Goal: Transaction & Acquisition: Book appointment/travel/reservation

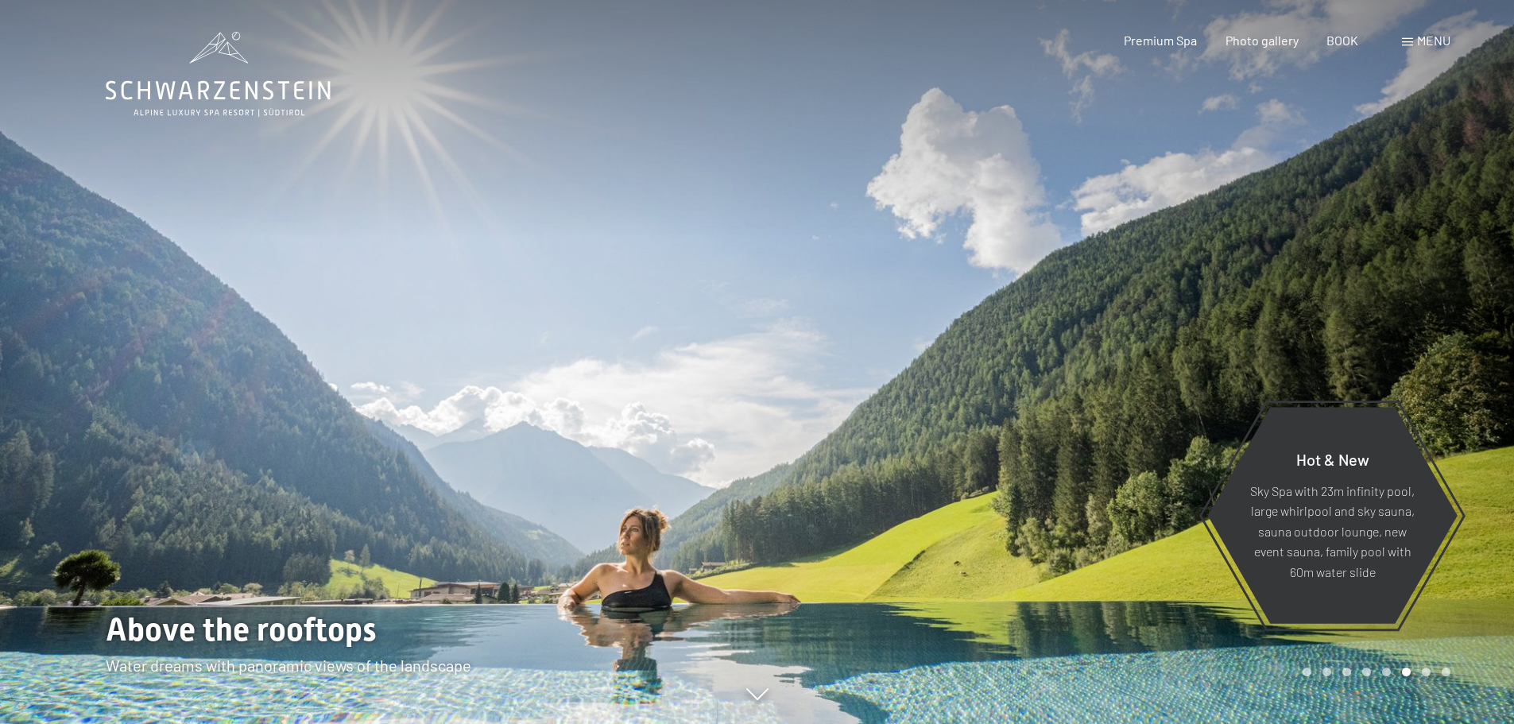
click at [1412, 38] on span at bounding box center [1407, 42] width 11 height 8
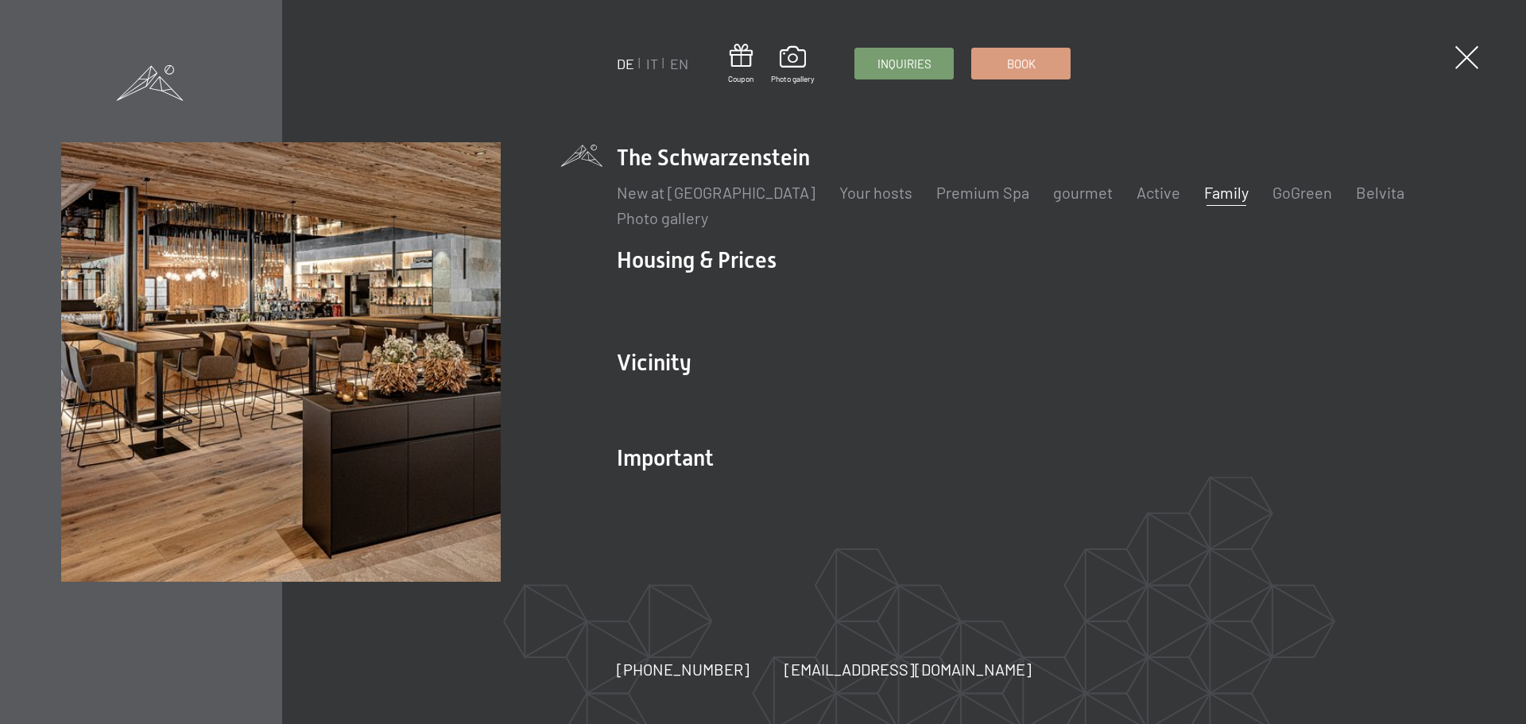
click at [1204, 196] on font "Family" at bounding box center [1226, 192] width 45 height 19
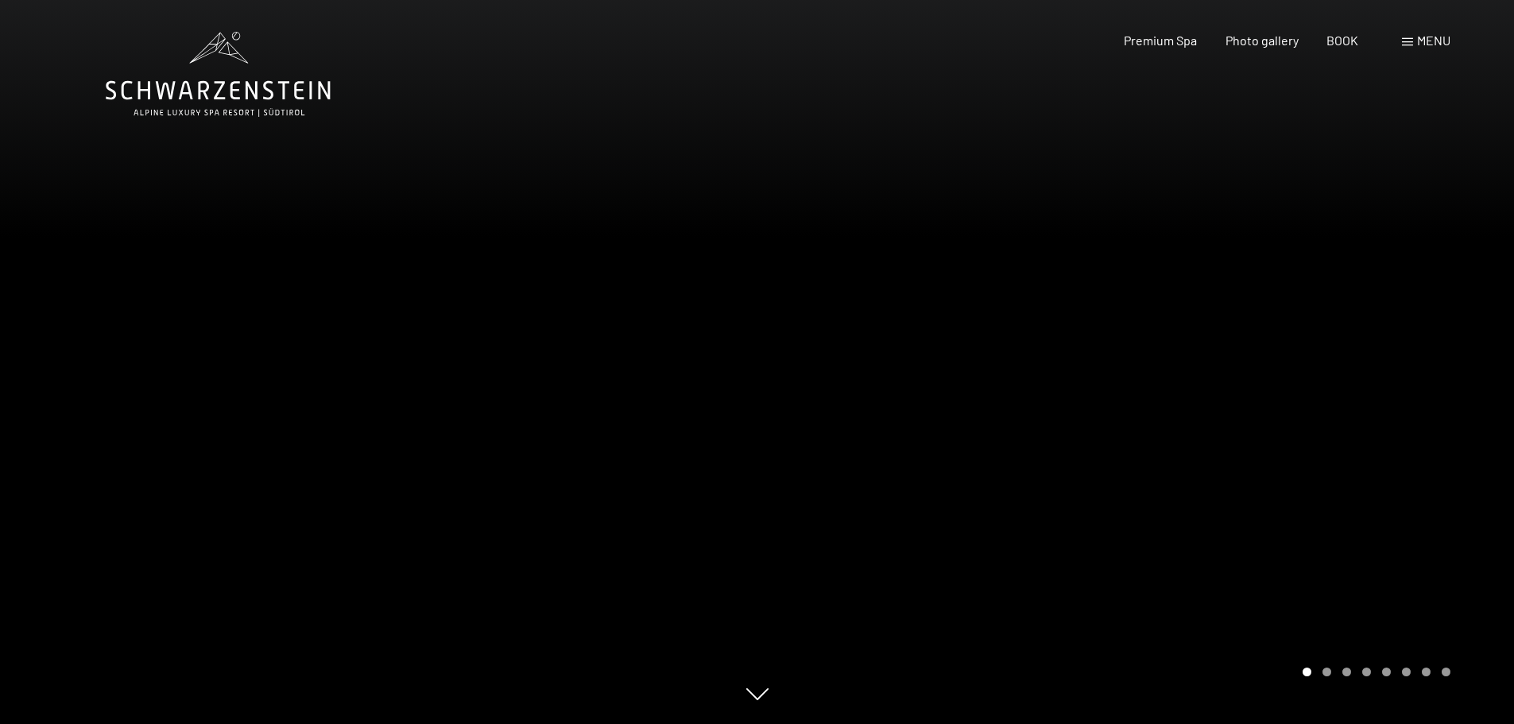
click at [1342, 279] on div at bounding box center [1135, 362] width 757 height 724
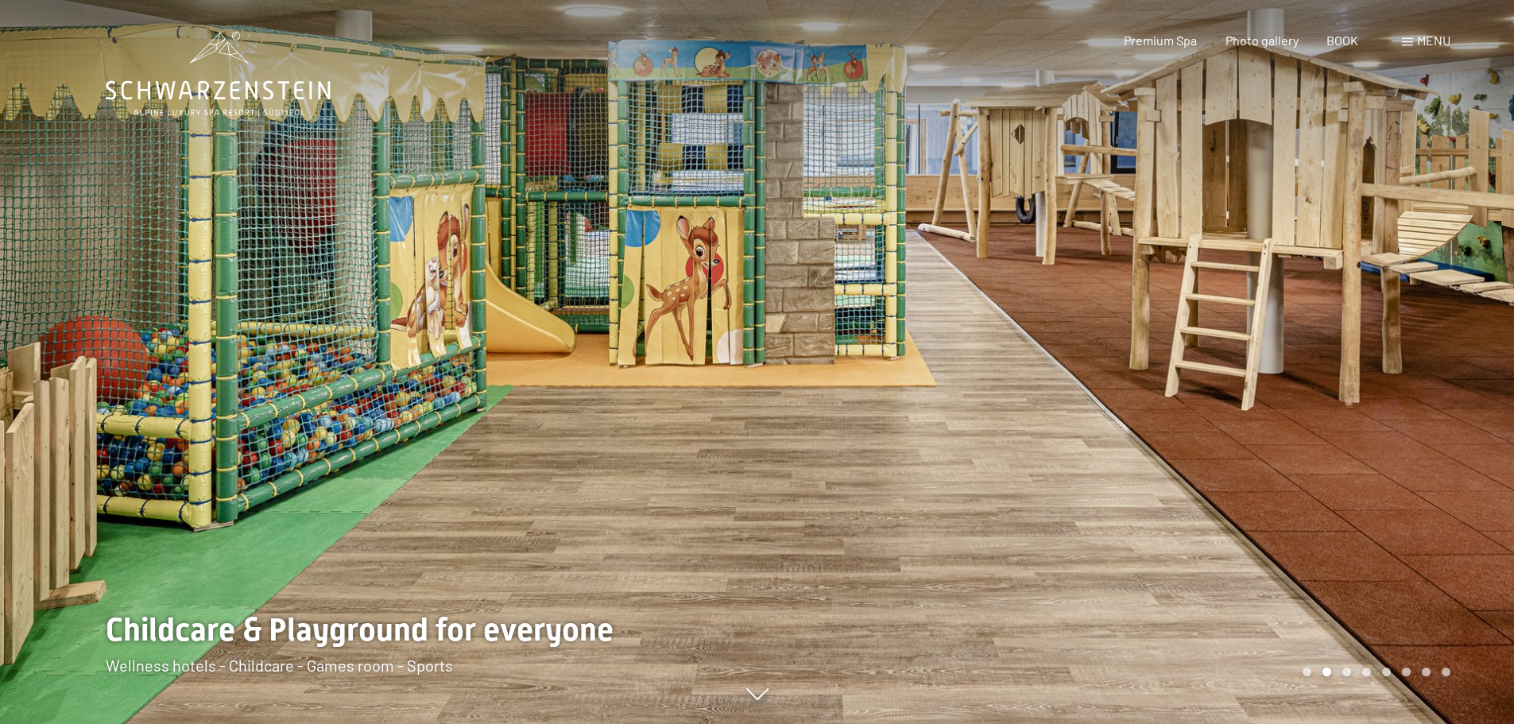
click at [1254, 395] on div at bounding box center [1135, 362] width 757 height 724
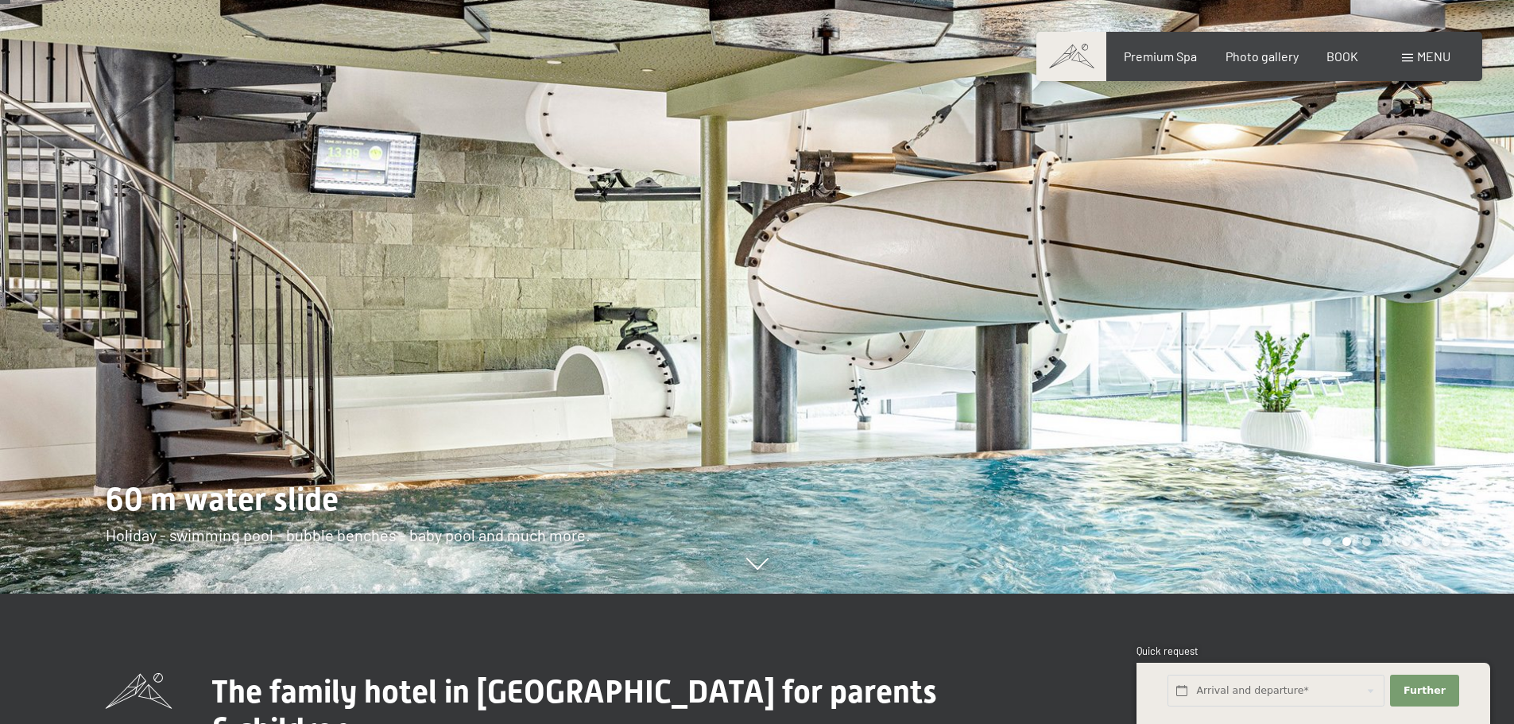
scroll to position [159, 0]
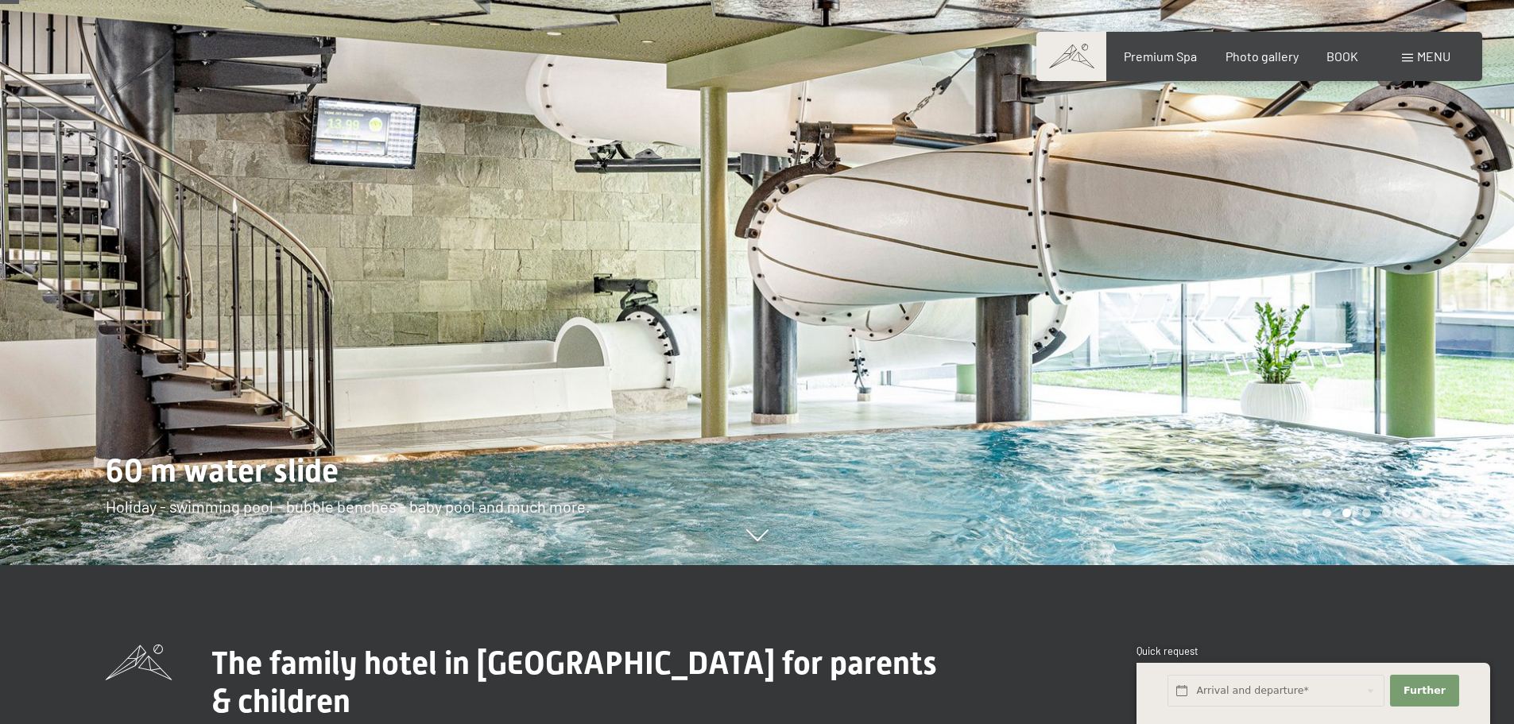
click at [1474, 346] on div at bounding box center [1135, 203] width 757 height 724
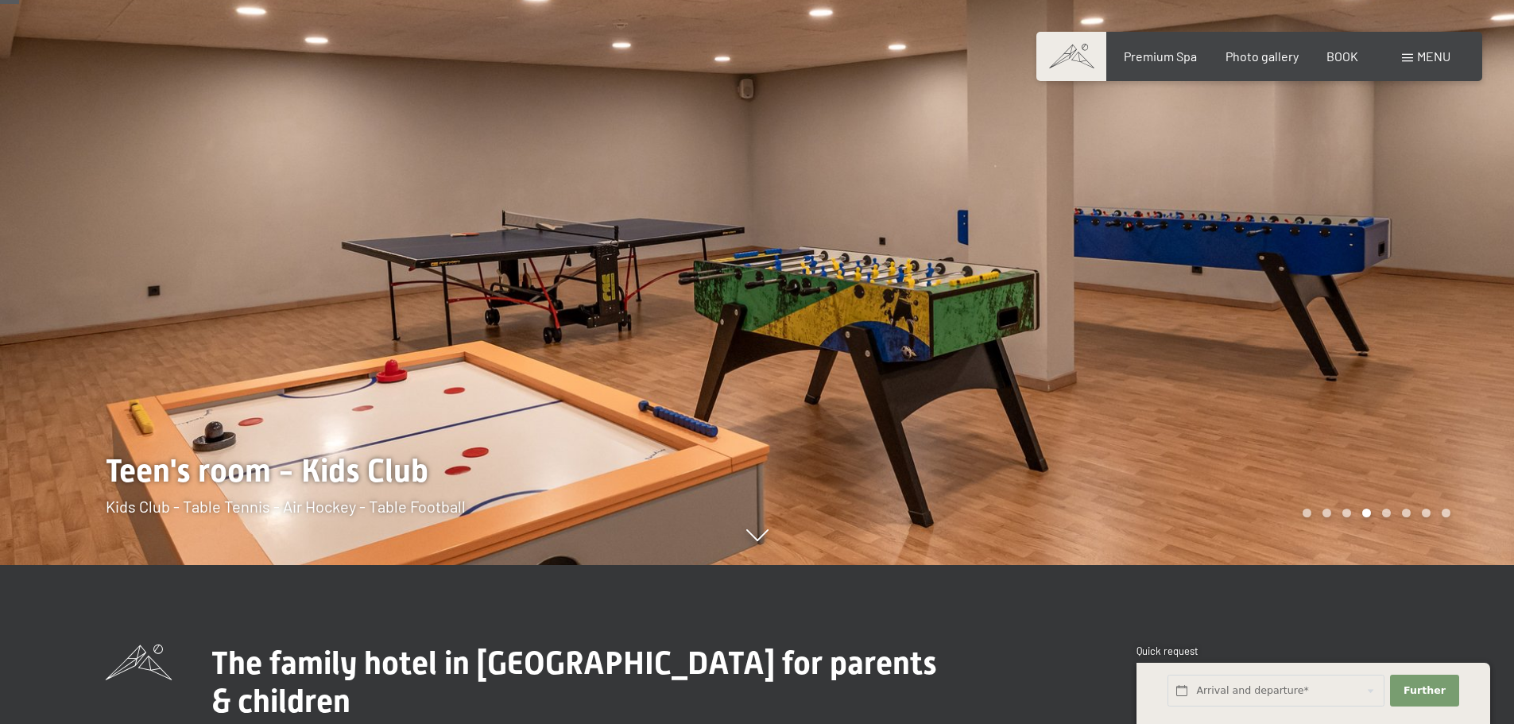
click at [1462, 340] on div at bounding box center [1135, 203] width 757 height 724
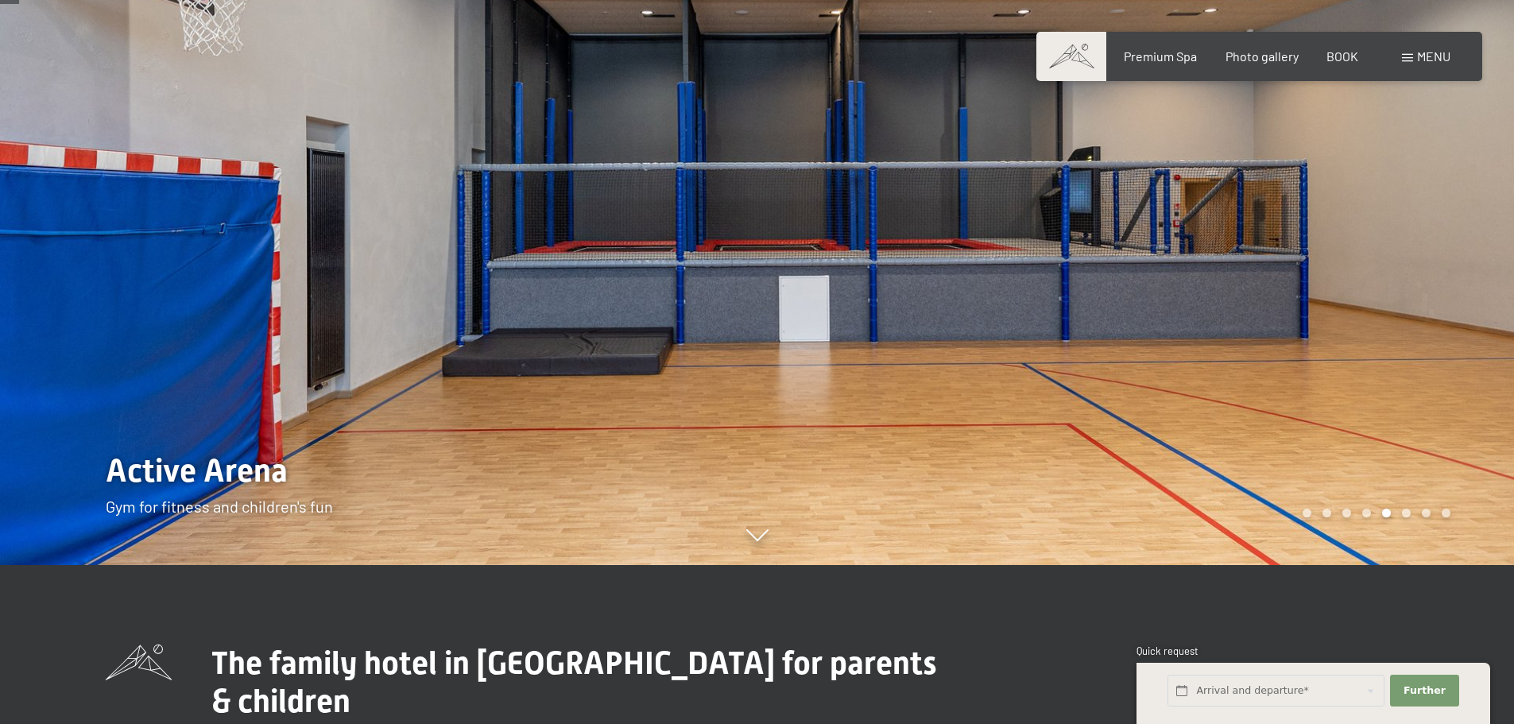
click at [1454, 321] on div at bounding box center [1135, 203] width 757 height 724
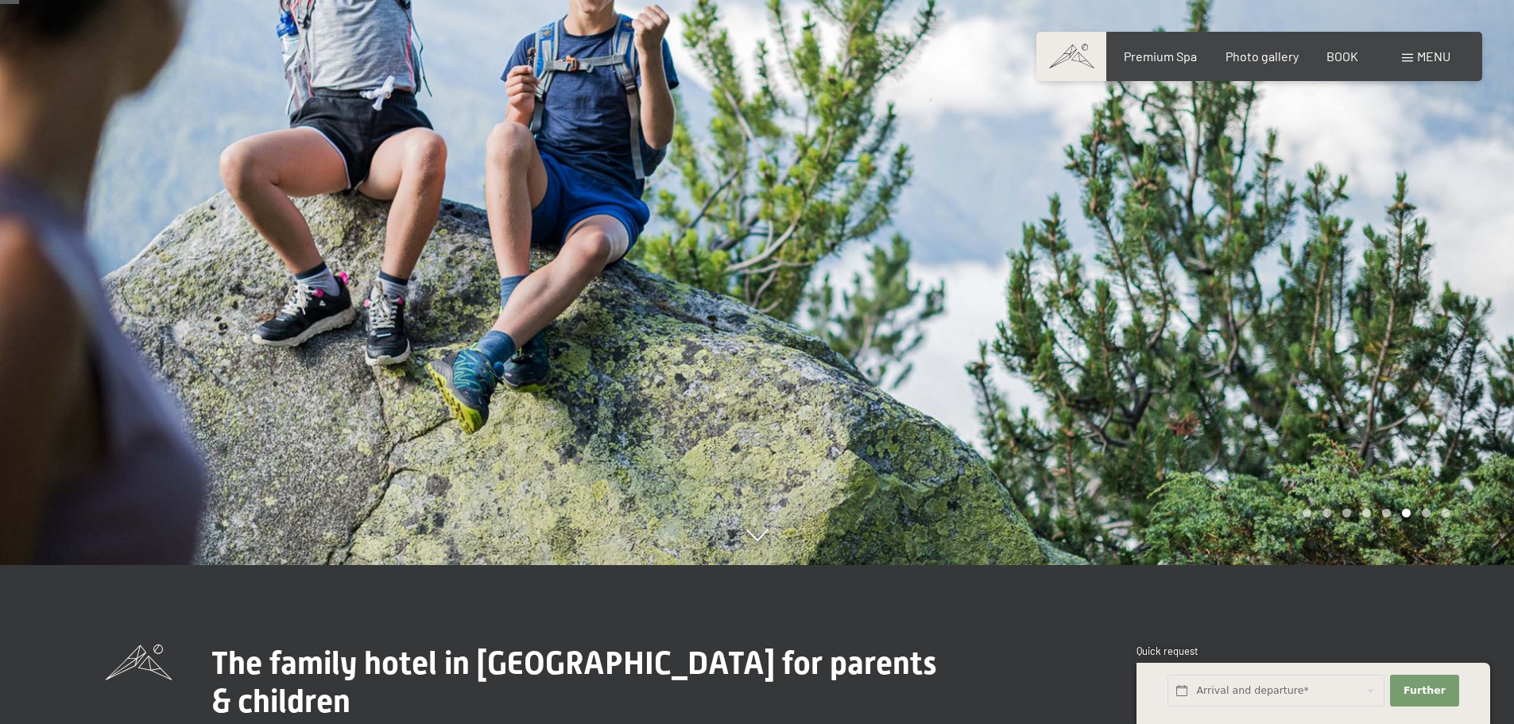
click at [1454, 321] on div at bounding box center [1135, 203] width 757 height 724
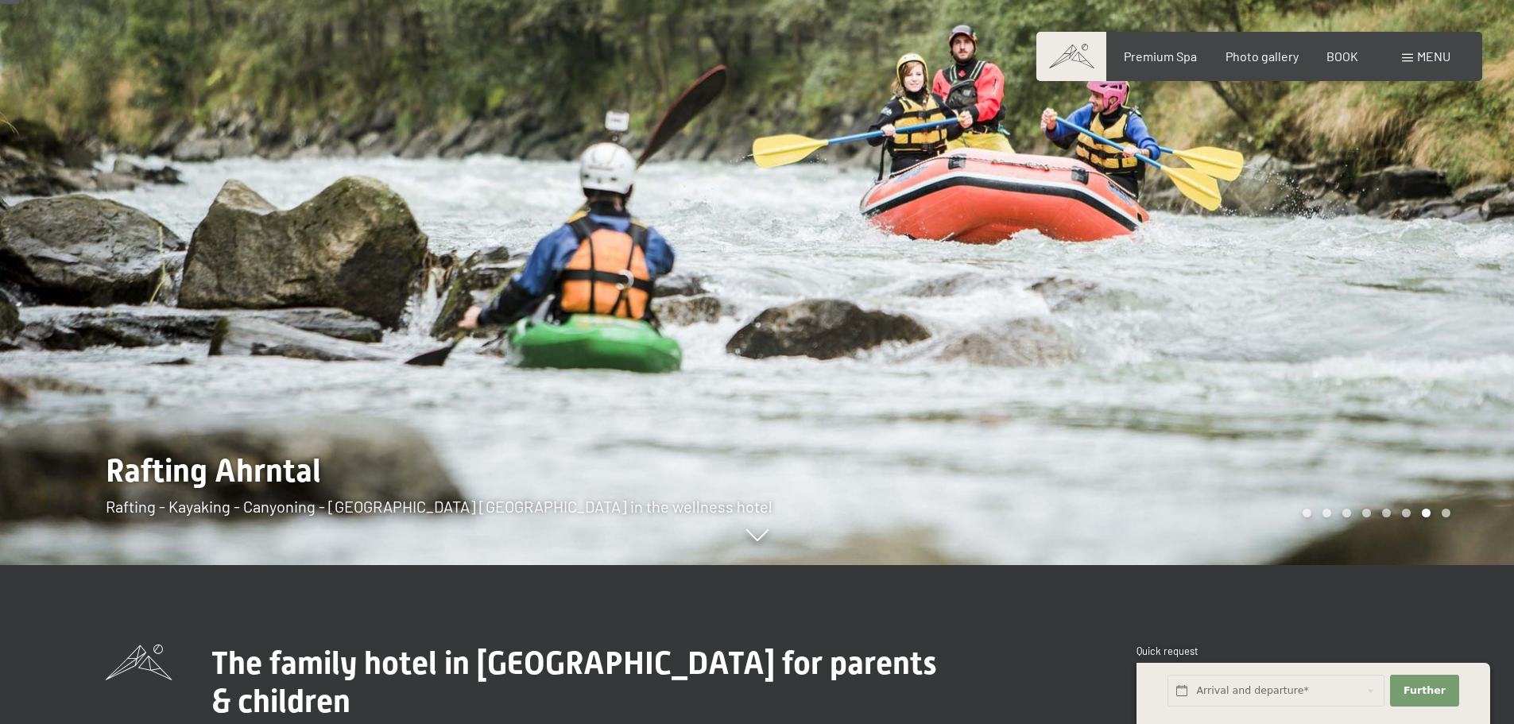
click at [1454, 321] on div at bounding box center [1135, 203] width 757 height 724
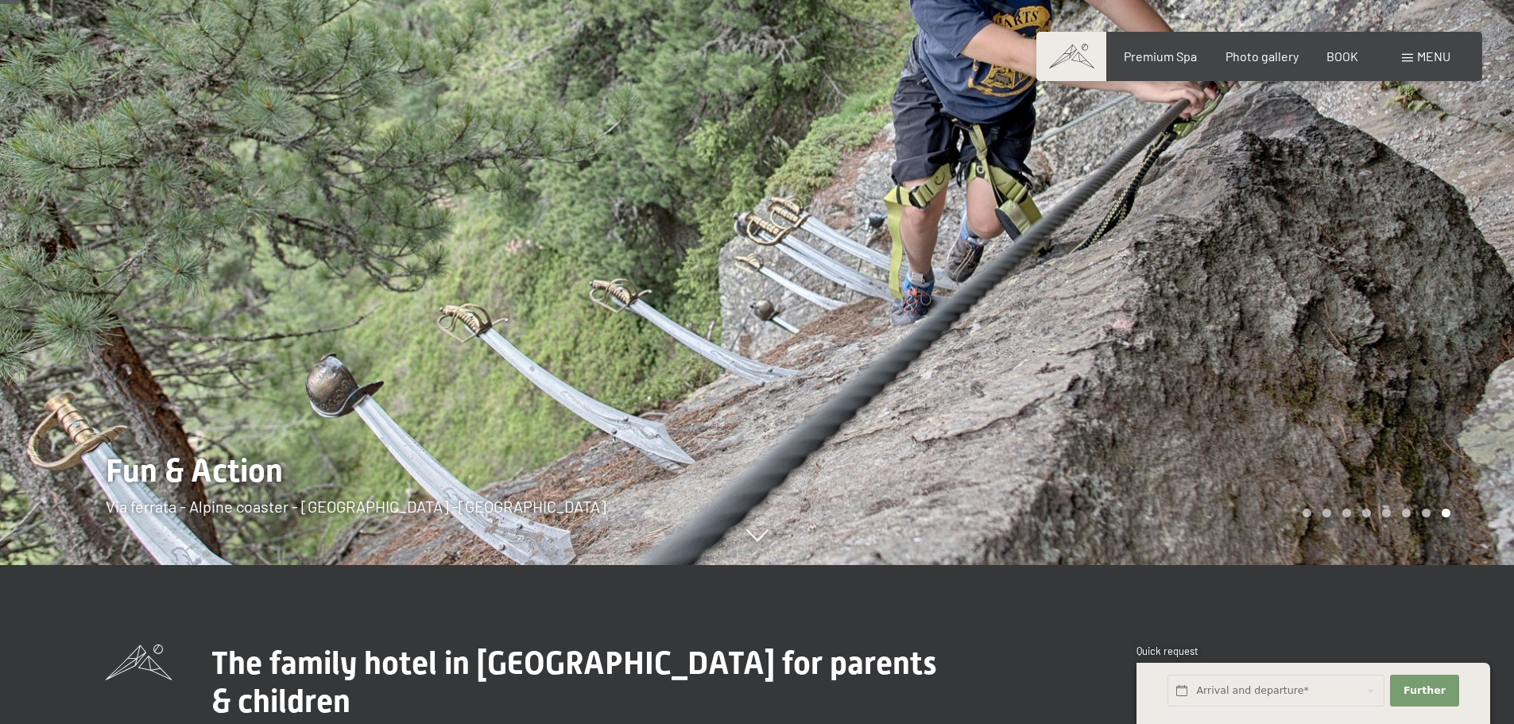
click at [1454, 321] on div at bounding box center [1135, 203] width 757 height 724
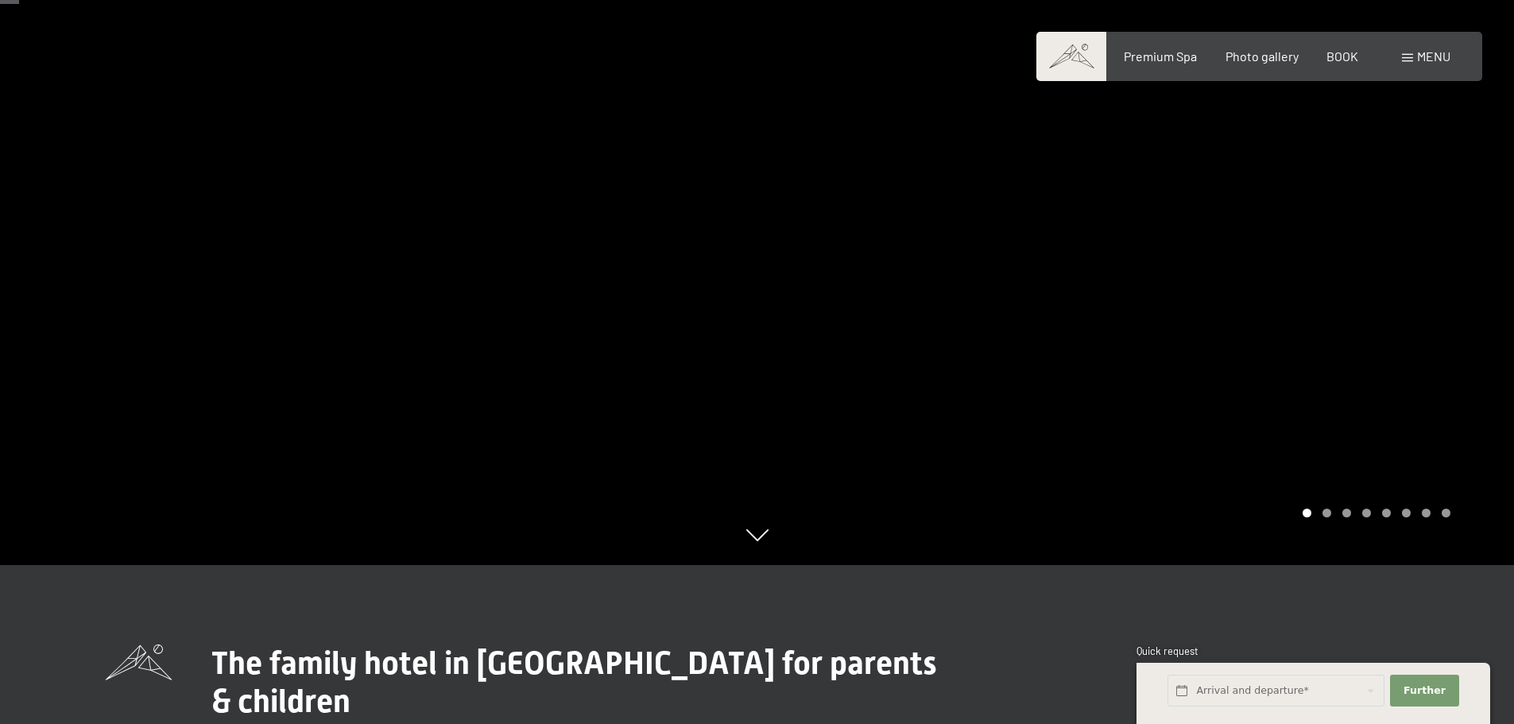
click at [1454, 321] on div at bounding box center [1135, 203] width 757 height 724
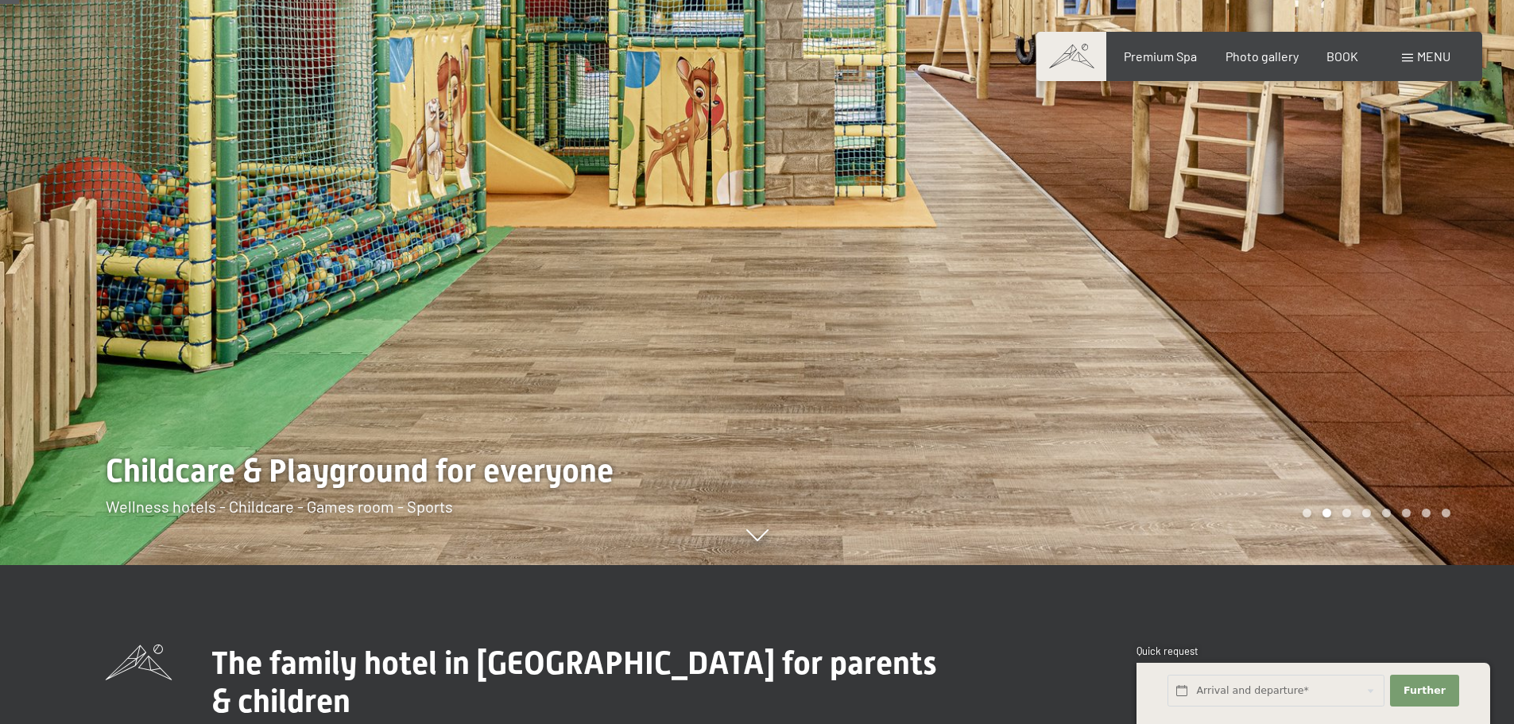
click at [1453, 321] on div at bounding box center [1135, 203] width 757 height 724
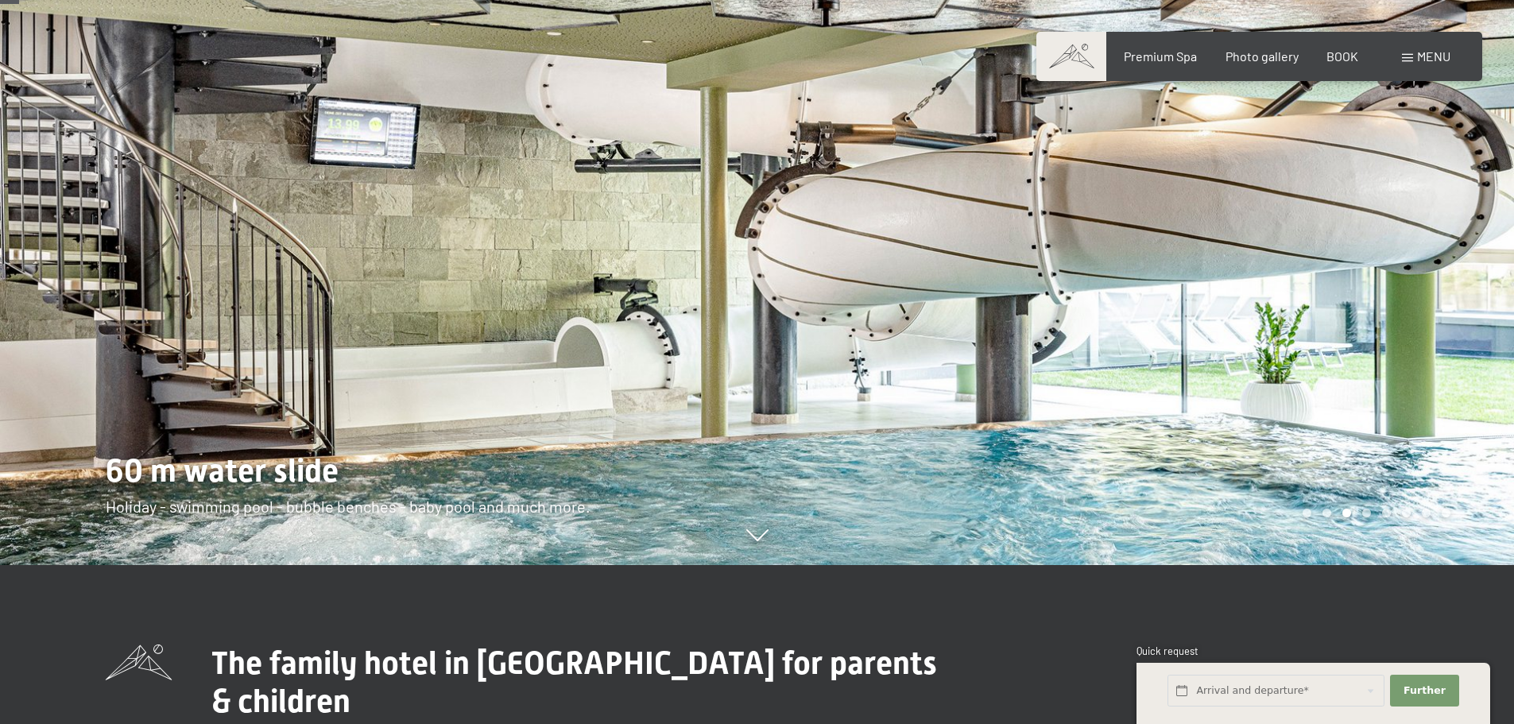
click at [1453, 321] on div at bounding box center [1135, 203] width 757 height 724
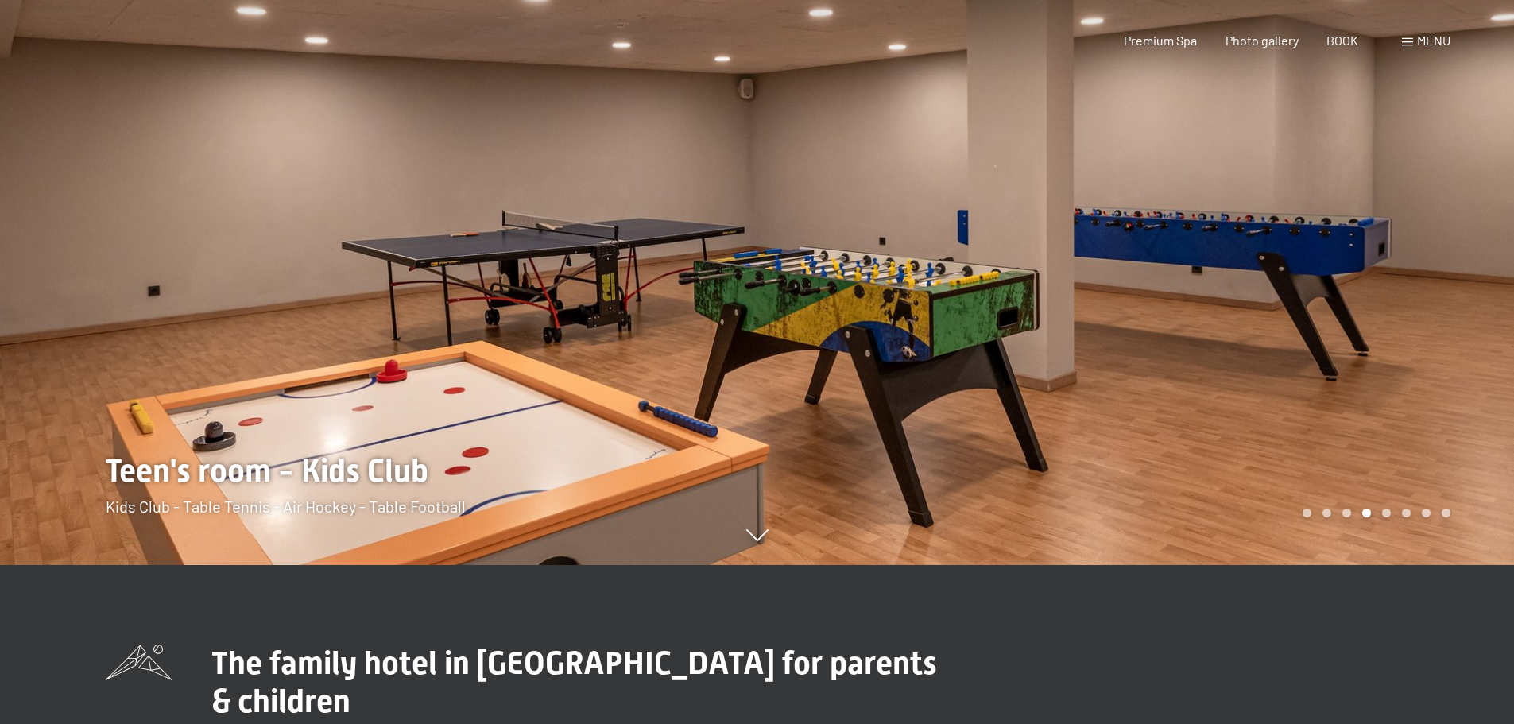
scroll to position [0, 0]
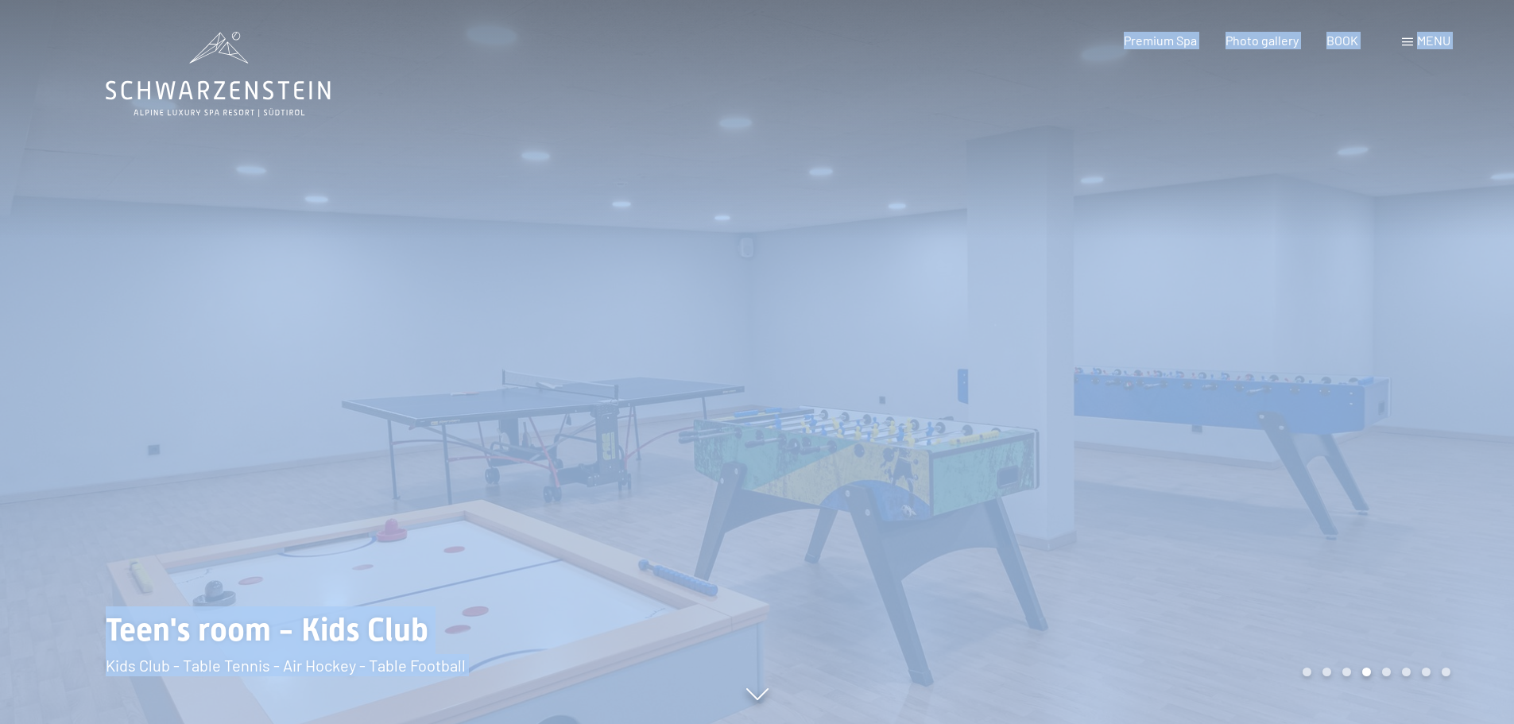
drag, startPoint x: 358, startPoint y: 102, endPoint x: 161, endPoint y: 103, distance: 196.3
click at [1349, 45] on font "BOOK" at bounding box center [1343, 37] width 32 height 15
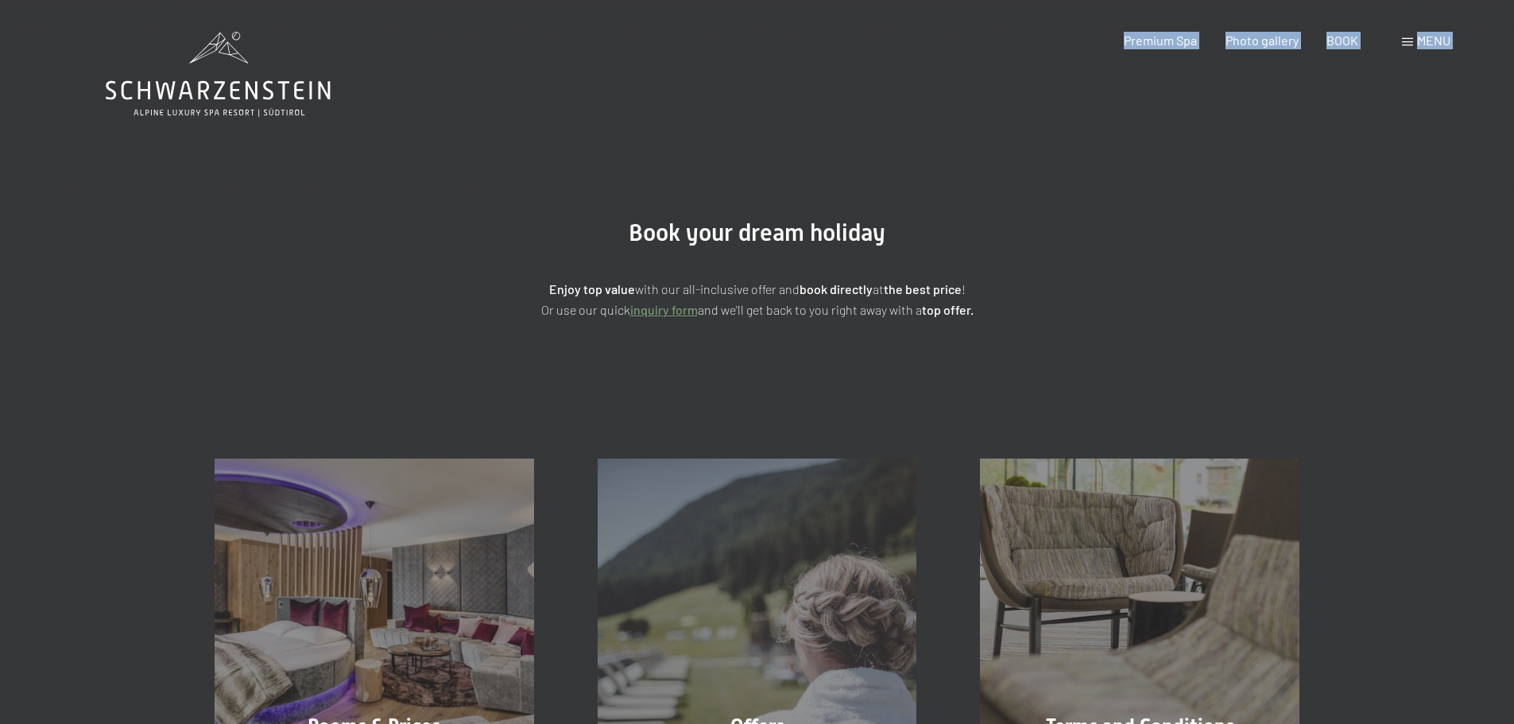
drag, startPoint x: 353, startPoint y: 93, endPoint x: 124, endPoint y: 100, distance: 229.0
